Goal: Transaction & Acquisition: Subscribe to service/newsletter

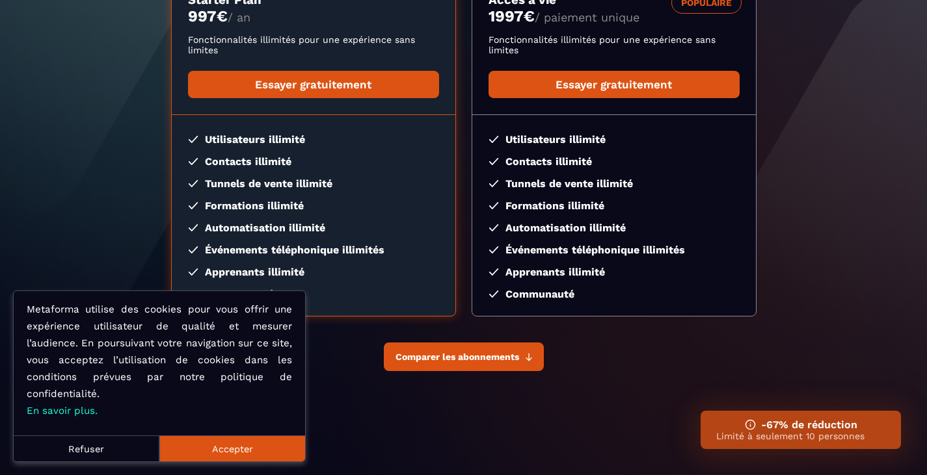
click at [521, 358] on button "Comparer les abonnements" at bounding box center [464, 357] width 160 height 29
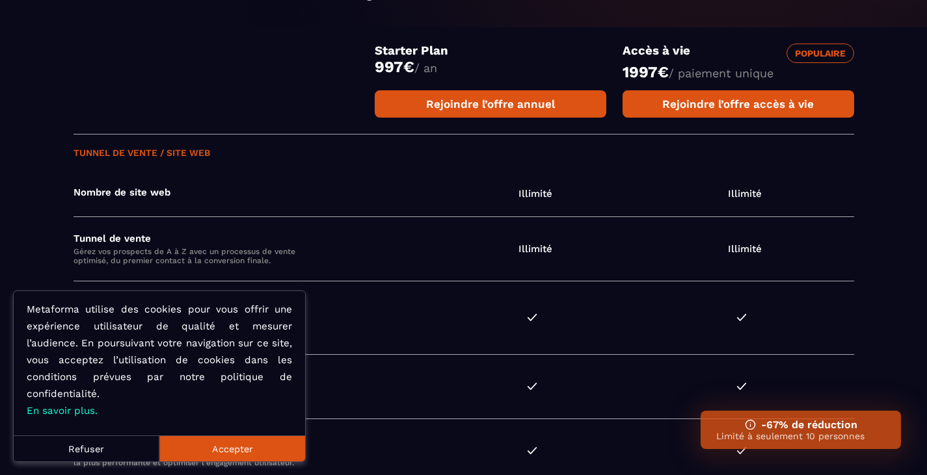
scroll to position [686, 0]
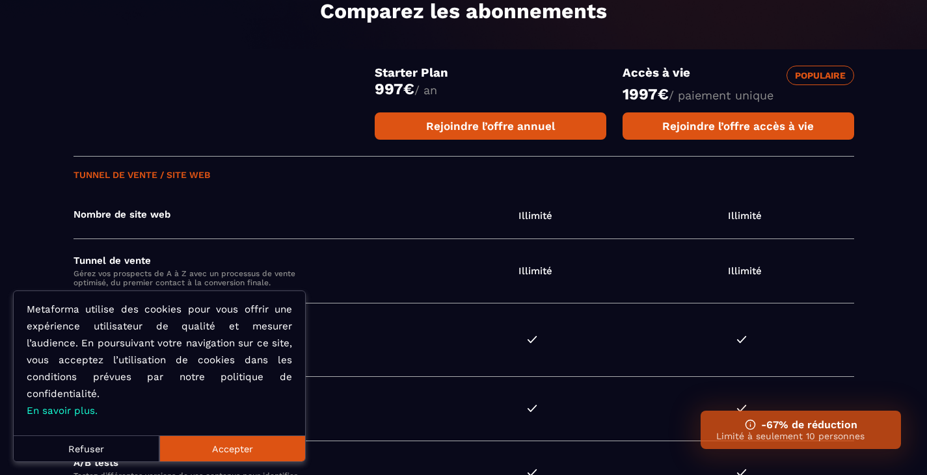
click at [248, 85] on div "Starter Plan 997 € / an Rejoindre l’offre annuel Accès à vie Populaire 1997 € /…" at bounding box center [464, 102] width 781 height 107
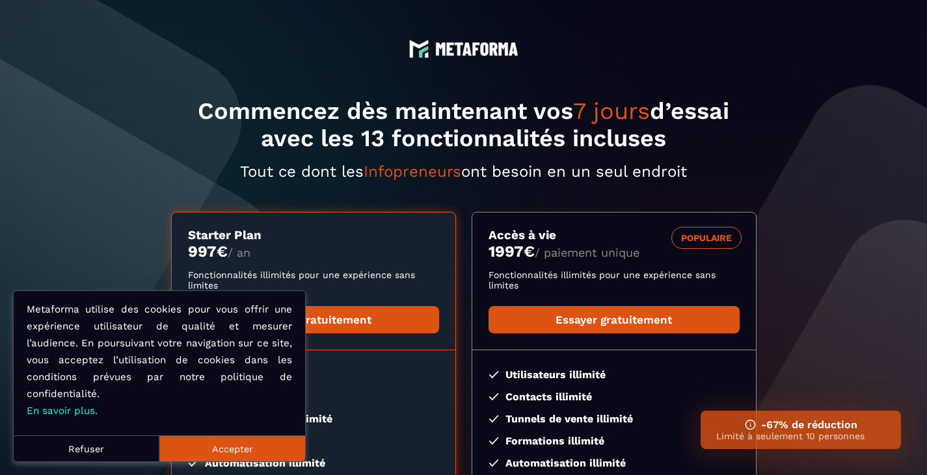
scroll to position [237, 0]
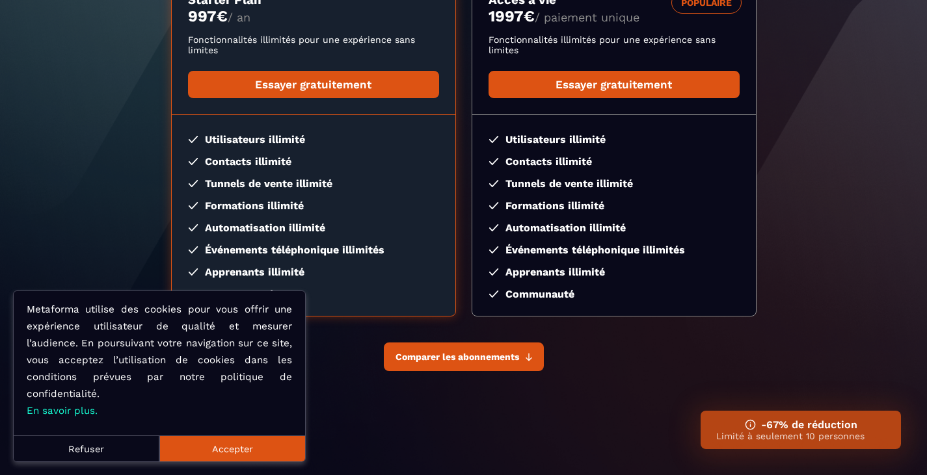
click at [472, 362] on span "Comparer les abonnements" at bounding box center [457, 357] width 124 height 10
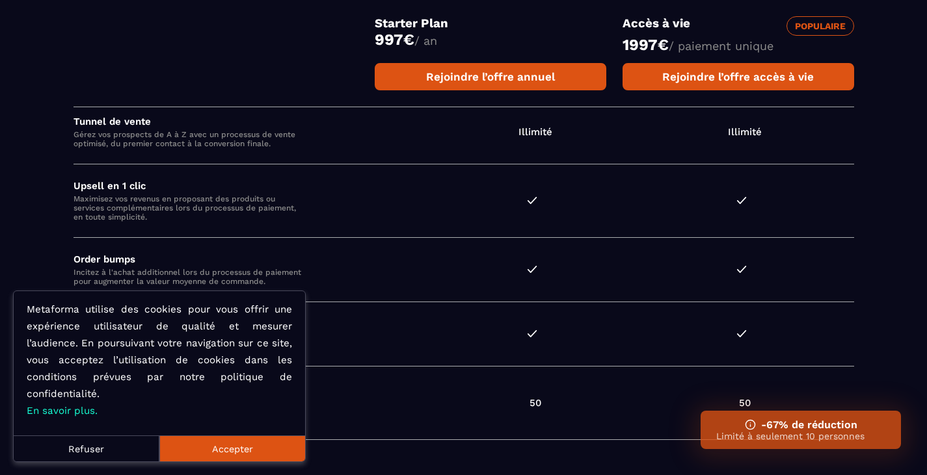
scroll to position [809, 0]
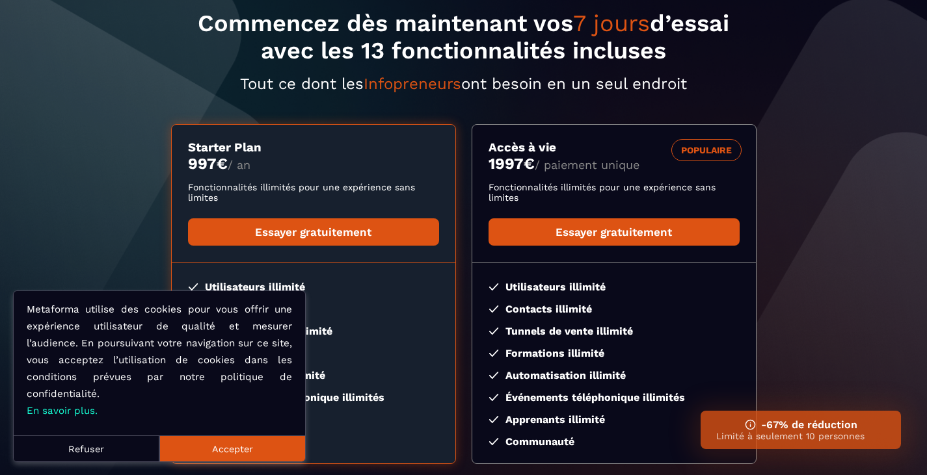
scroll to position [130, 0]
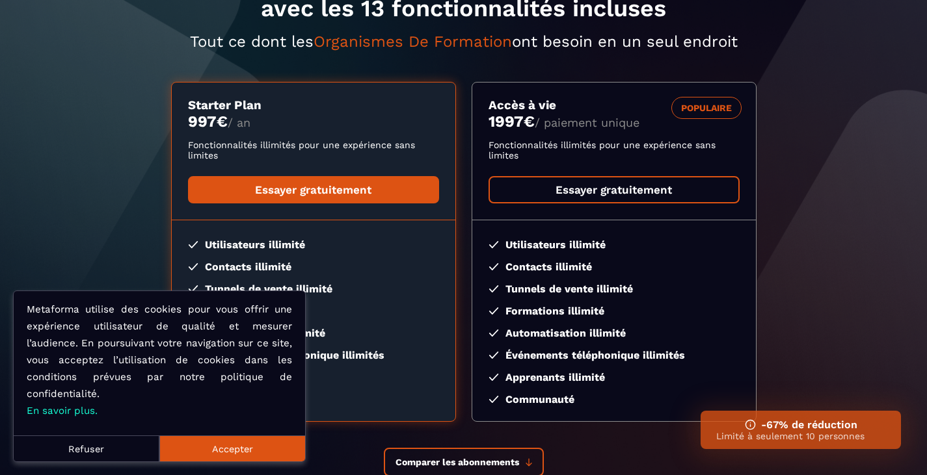
click at [660, 189] on link "Essayer gratuitement" at bounding box center [614, 189] width 251 height 27
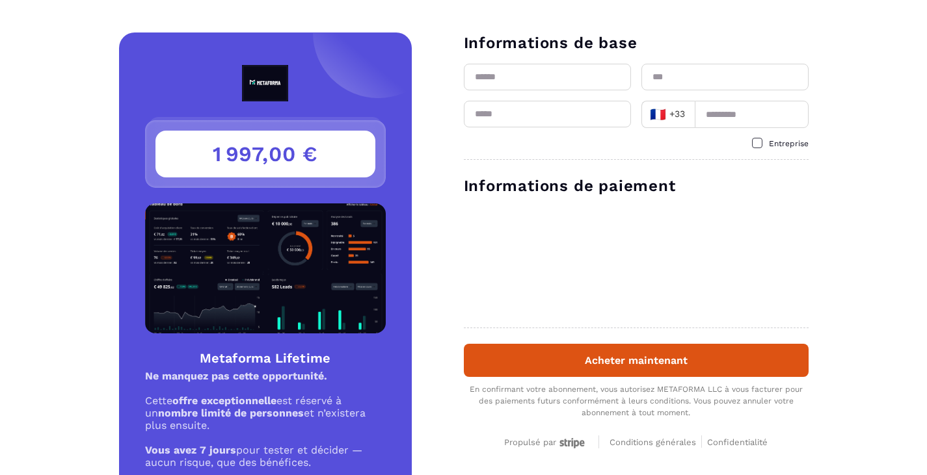
scroll to position [65, 0]
